Goal: Information Seeking & Learning: Check status

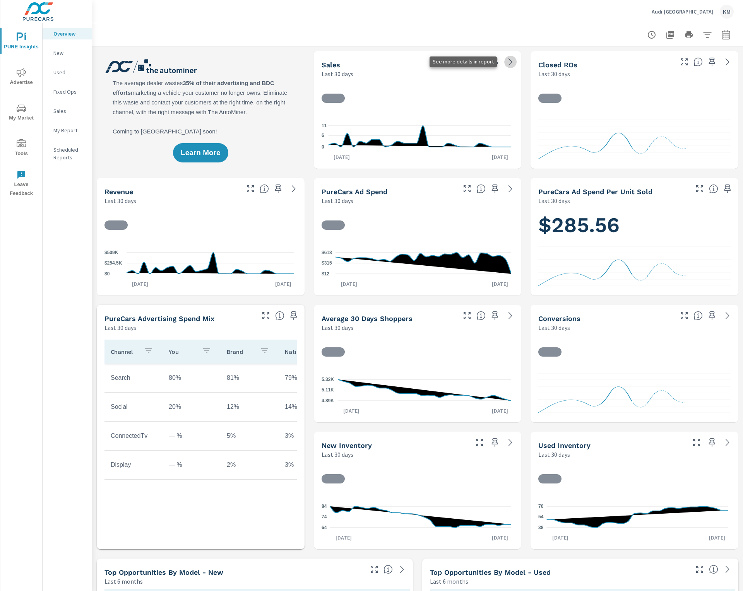
click at [506, 59] on icon at bounding box center [510, 61] width 9 height 9
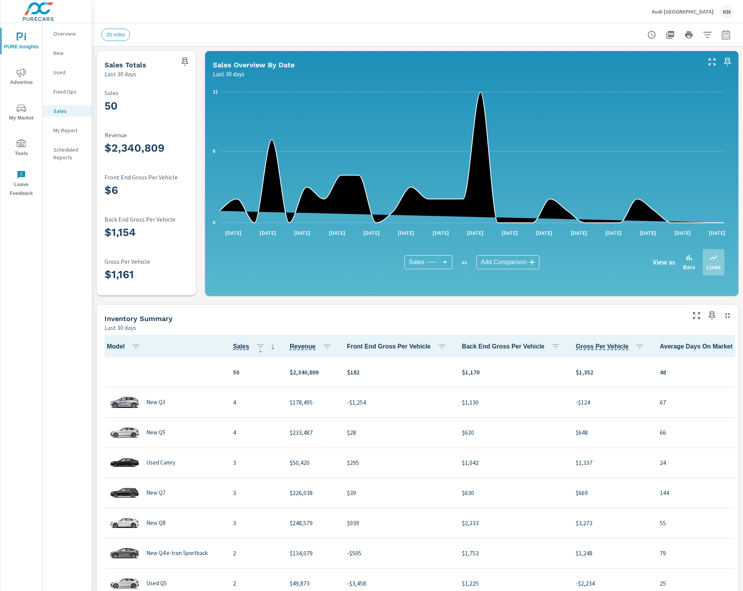
scroll to position [0, 0]
click at [312, 58] on div "Sales Overview By Date Last 30 days" at bounding box center [454, 64] width 498 height 27
click at [125, 74] on p "Last 30 days" at bounding box center [120, 73] width 32 height 9
click at [703, 32] on icon "button" at bounding box center [707, 35] width 8 height 6
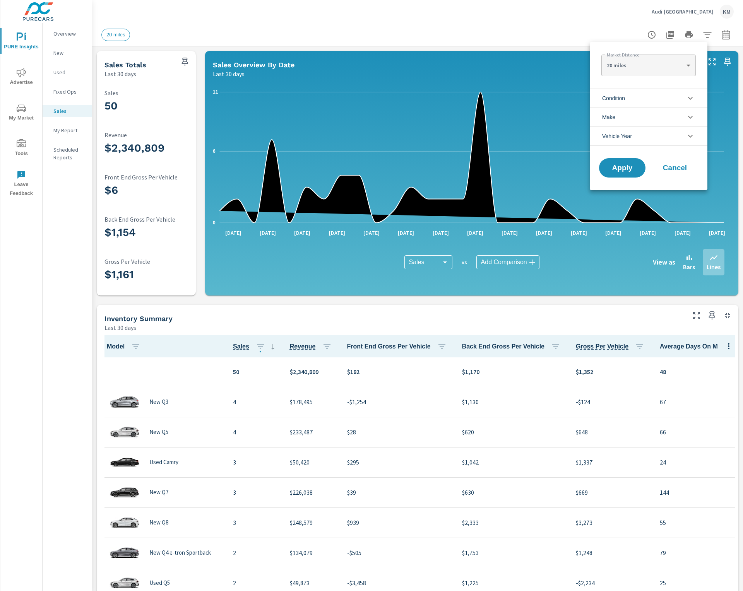
click at [716, 34] on div at bounding box center [371, 295] width 743 height 591
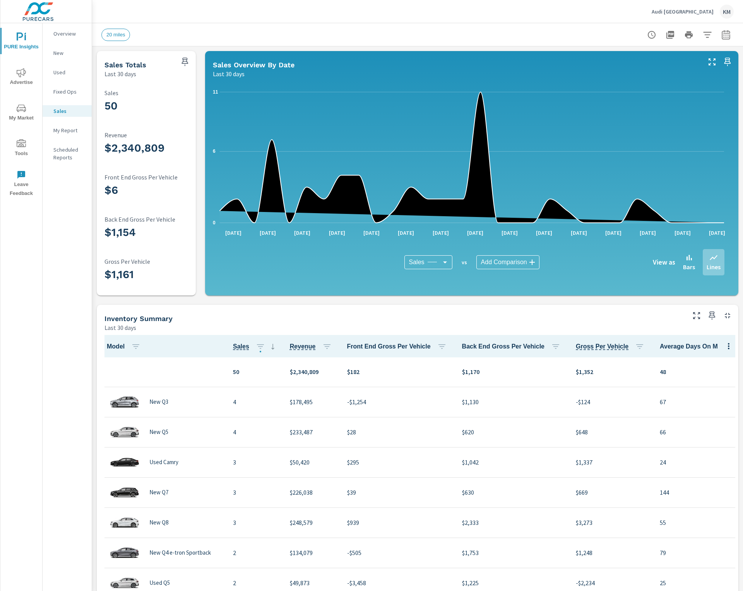
click at [721, 34] on icon "button" at bounding box center [725, 34] width 9 height 9
select select "Last 30 days"
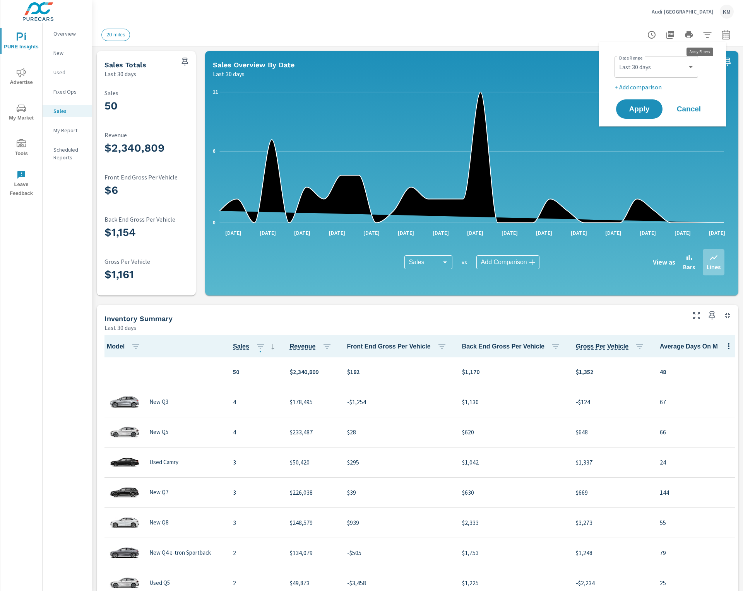
click at [703, 32] on icon "button" at bounding box center [707, 35] width 8 height 6
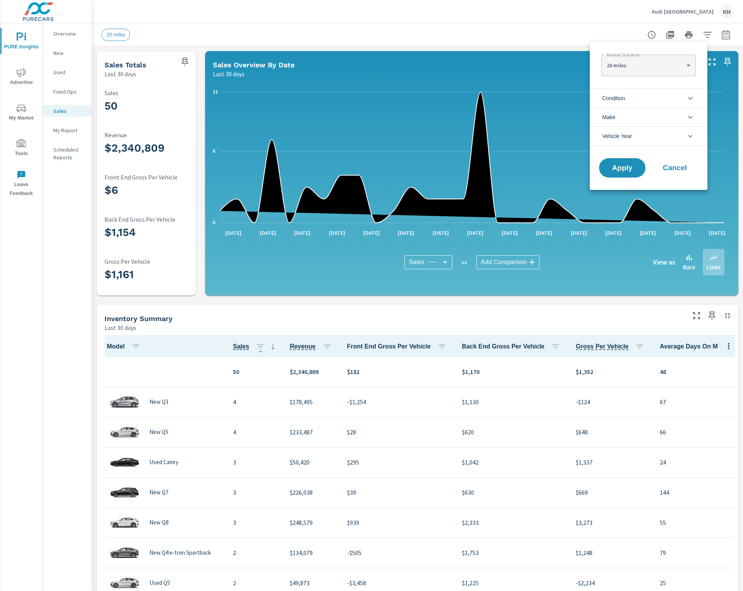
click at [692, 100] on icon "filter options" at bounding box center [690, 98] width 9 height 9
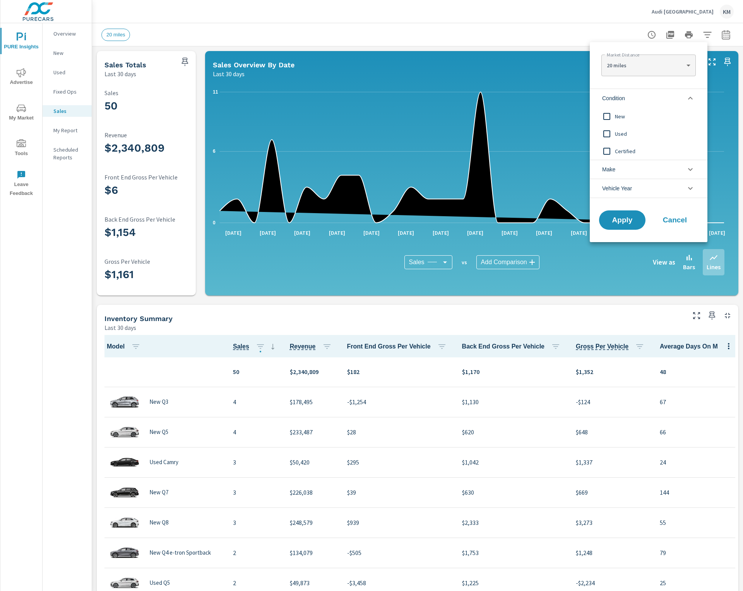
click at [606, 119] on input "filter options" at bounding box center [607, 116] width 16 height 16
click at [618, 223] on span "Apply" at bounding box center [622, 220] width 32 height 7
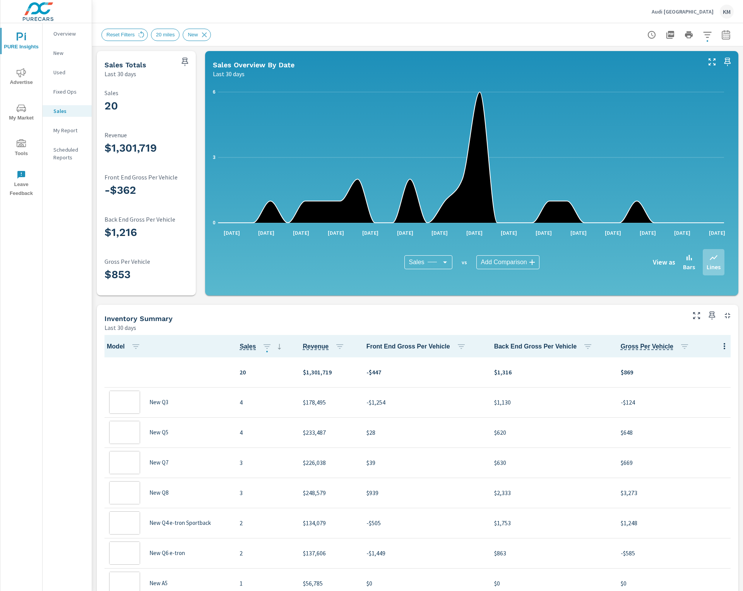
scroll to position [0, 0]
click at [83, 298] on div "Overview New Used Fixed Ops Sales My Report Scheduled Reports" at bounding box center [67, 307] width 49 height 568
click at [135, 36] on span "Reset Filters" at bounding box center [121, 35] width 38 height 6
click at [143, 36] on icon at bounding box center [141, 35] width 9 height 9
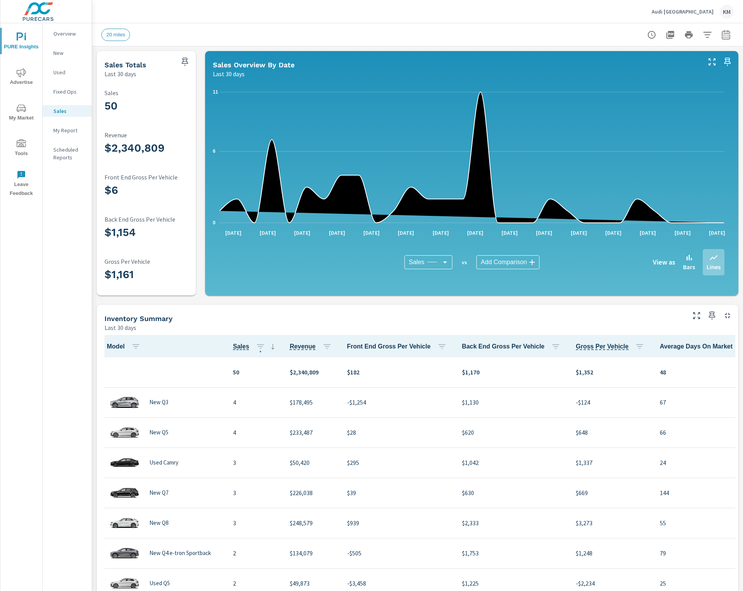
scroll to position [0, 0]
click at [118, 37] on div "20 miles" at bounding box center [115, 35] width 29 height 12
click at [118, 33] on span "20 miles" at bounding box center [116, 35] width 28 height 6
click at [703, 32] on icon "button" at bounding box center [707, 35] width 8 height 6
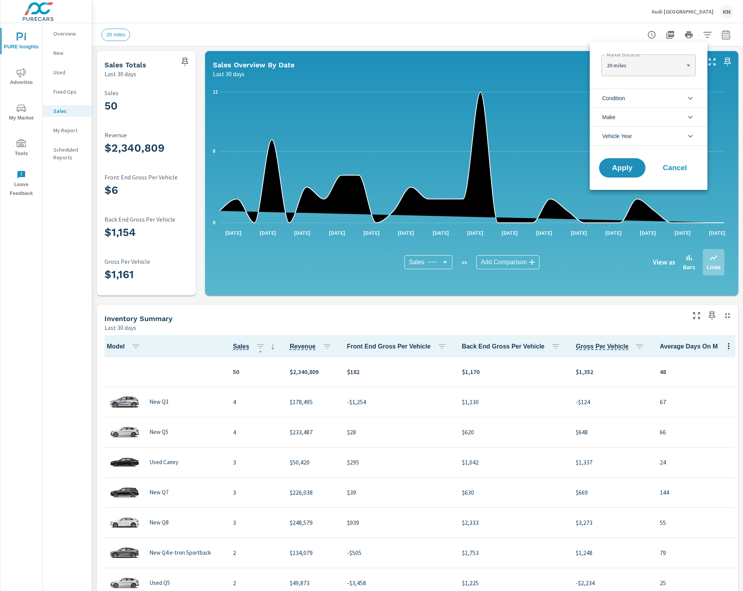
click at [685, 65] on body "PURE Insights Advertise My Market Tools Leave Feedback Overview New Used Fixed …" at bounding box center [371, 295] width 743 height 591
click at [466, 41] on div at bounding box center [371, 295] width 743 height 591
click at [720, 35] on div at bounding box center [371, 295] width 743 height 591
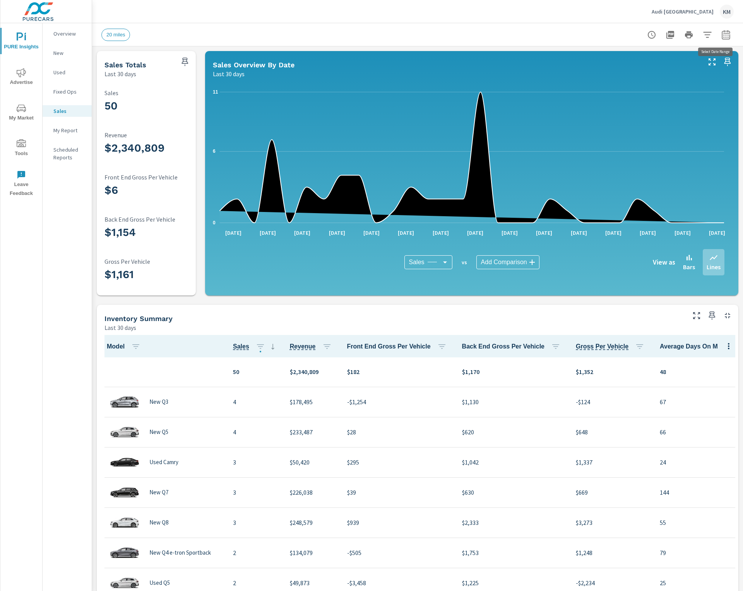
click at [723, 34] on icon "button" at bounding box center [725, 35] width 5 height 3
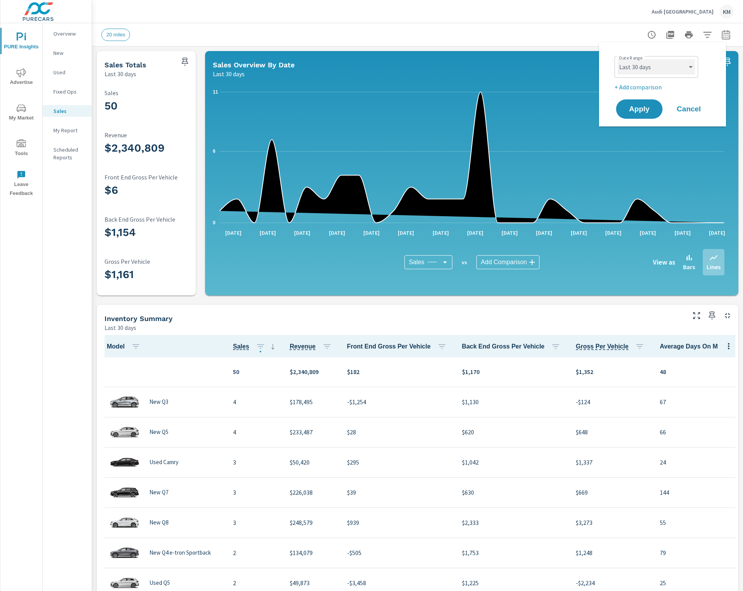
click at [651, 72] on select "Custom Yesterday Last week Last 7 days Last 14 days Last 30 days Last 45 days L…" at bounding box center [656, 66] width 77 height 15
click at [618, 59] on select "Custom Yesterday Last week Last 7 days Last 14 days Last 30 days Last 45 days L…" at bounding box center [656, 66] width 77 height 15
select select "Last month"
click at [645, 108] on span "Apply" at bounding box center [639, 109] width 32 height 7
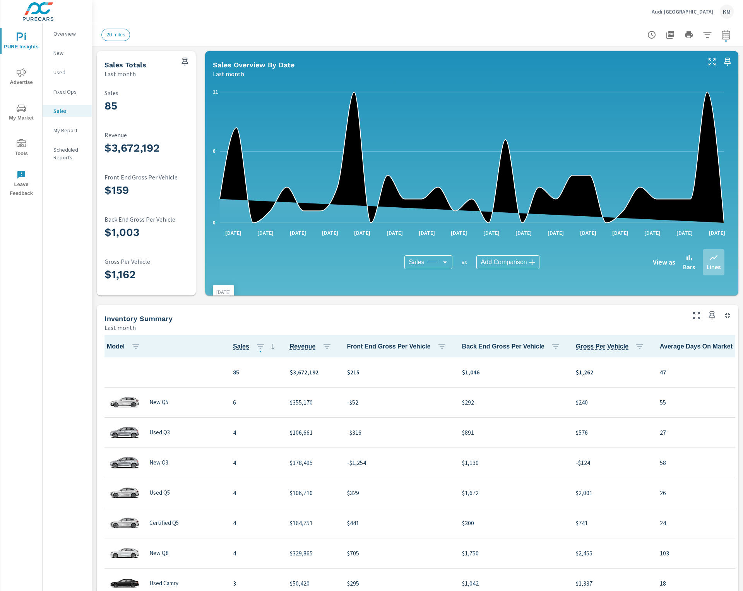
scroll to position [0, 0]
click at [372, 310] on div "Inventory Summary Last month" at bounding box center [392, 318] width 591 height 27
click at [728, 12] on div "KM" at bounding box center [727, 12] width 14 height 14
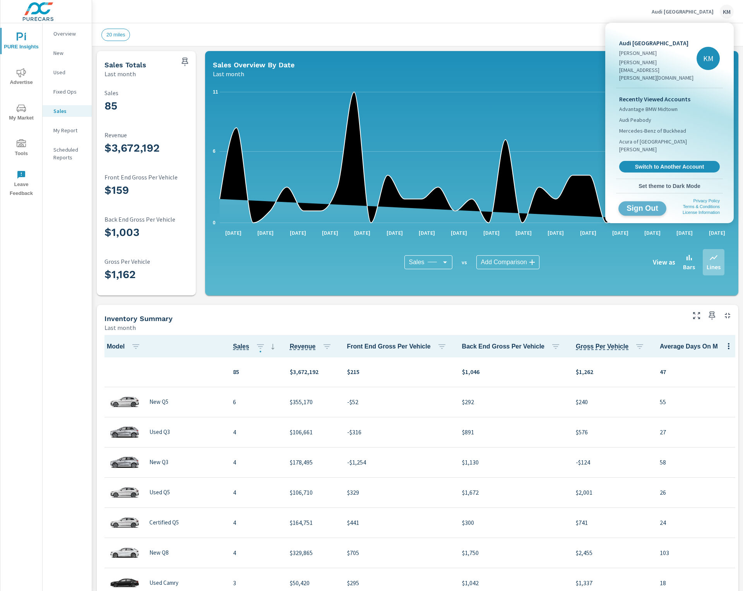
click at [654, 201] on button "Sign Out" at bounding box center [642, 208] width 48 height 14
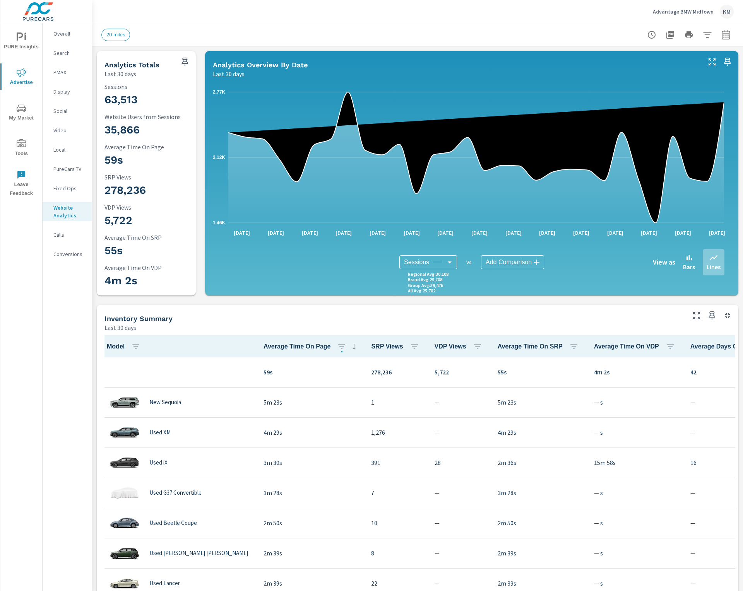
scroll to position [0, 0]
